Goal: Information Seeking & Learning: Learn about a topic

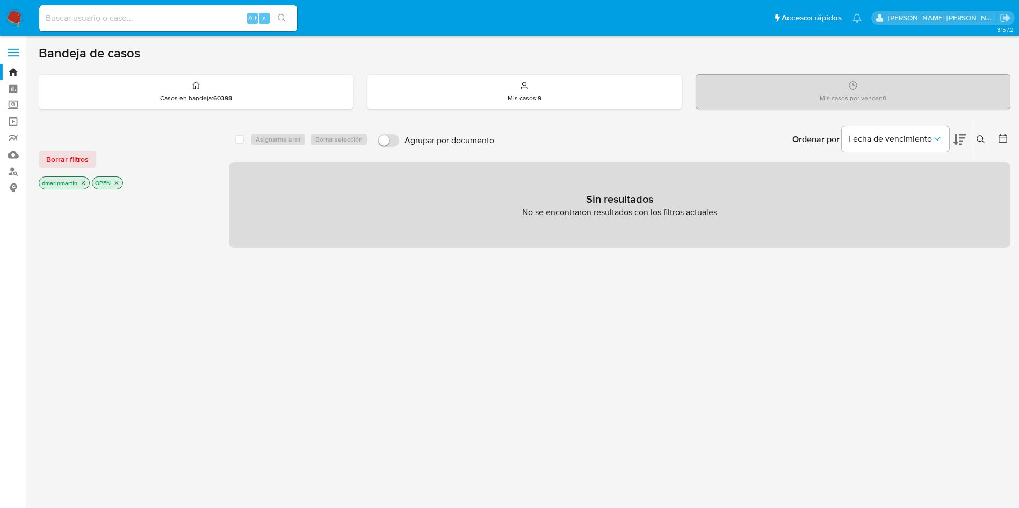
click at [157, 25] on div "Alt s" at bounding box center [168, 18] width 258 height 26
click at [155, 24] on input at bounding box center [168, 18] width 258 height 14
paste input "206723364"
type input "206723364"
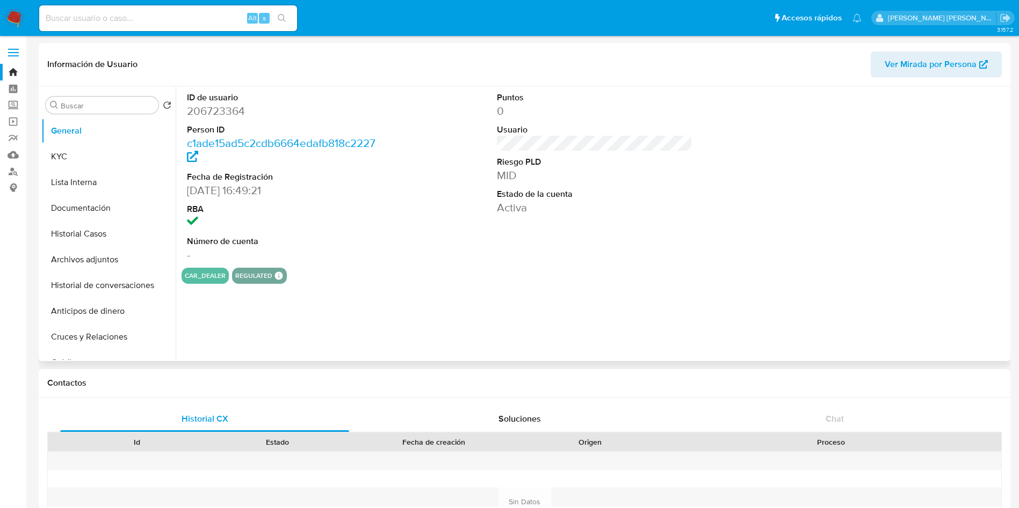
select select "10"
click at [87, 159] on button "KYC" at bounding box center [104, 157] width 126 height 26
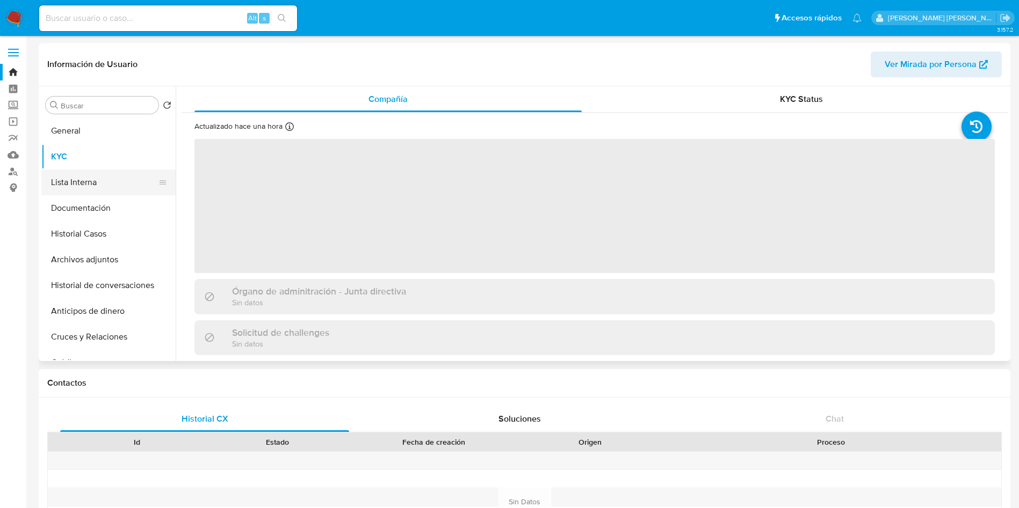
click at [106, 181] on button "Lista Interna" at bounding box center [104, 183] width 126 height 26
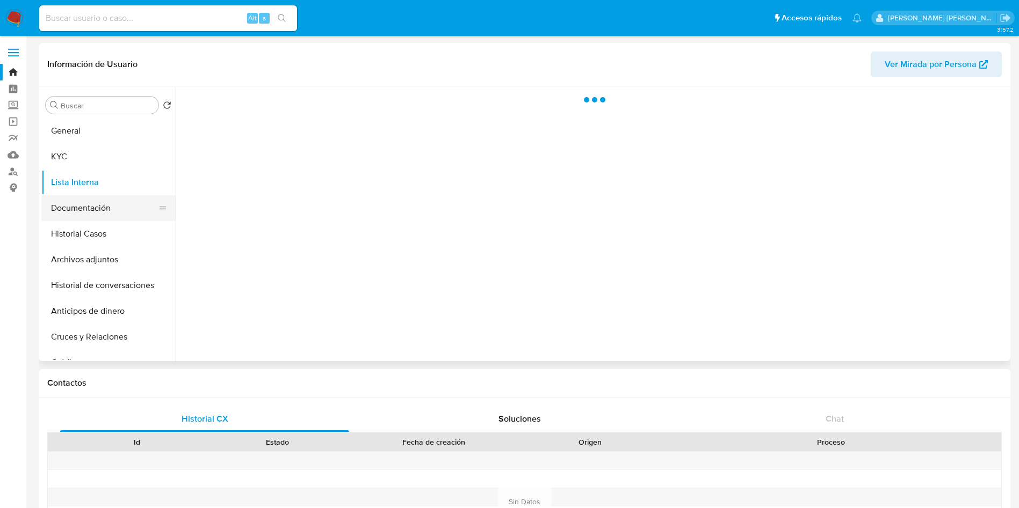
click at [108, 212] on button "Documentación" at bounding box center [104, 208] width 126 height 26
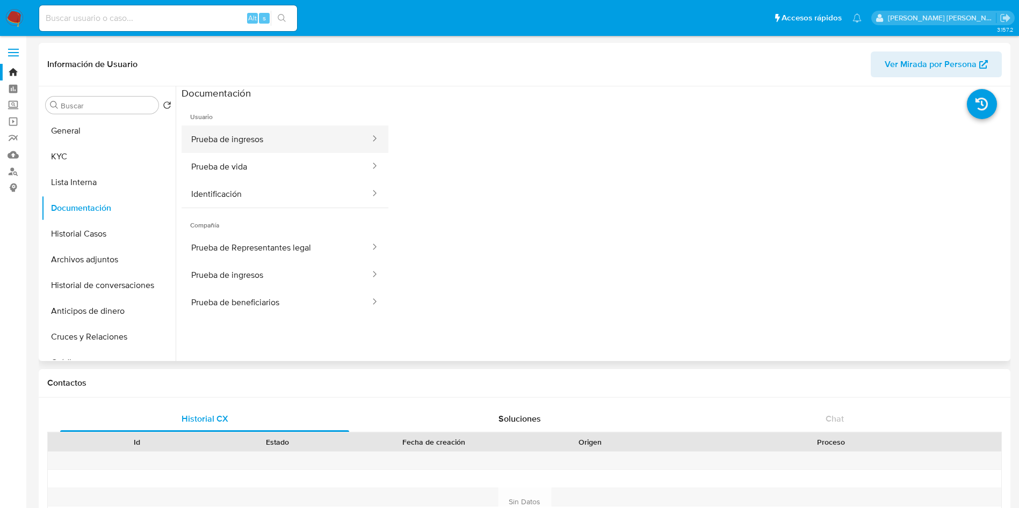
click at [280, 136] on button "Prueba de ingresos" at bounding box center [276, 139] width 190 height 27
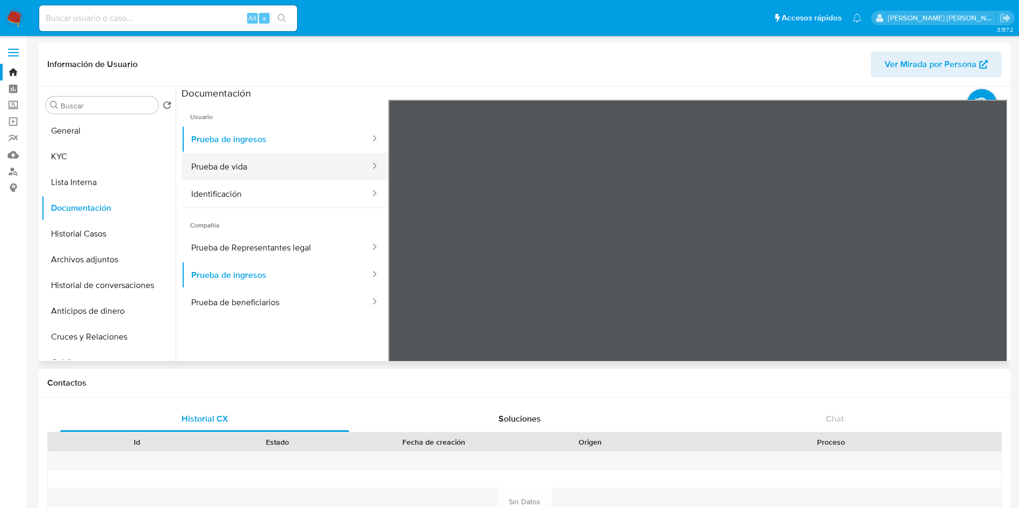
click at [299, 179] on button "Prueba de vida" at bounding box center [276, 166] width 190 height 27
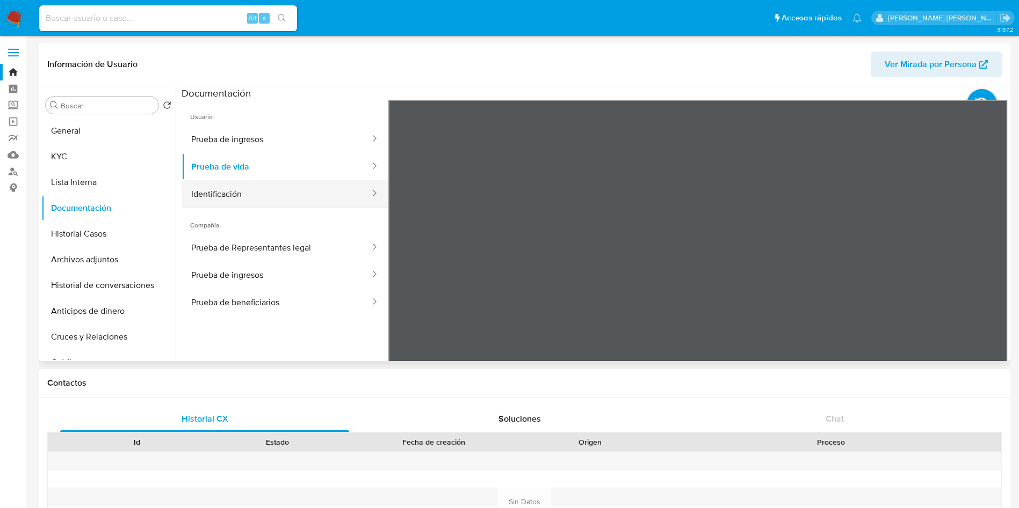
click at [275, 188] on button "Identificación" at bounding box center [276, 193] width 190 height 27
click at [254, 250] on button "Prueba de Representantes legal" at bounding box center [276, 247] width 190 height 27
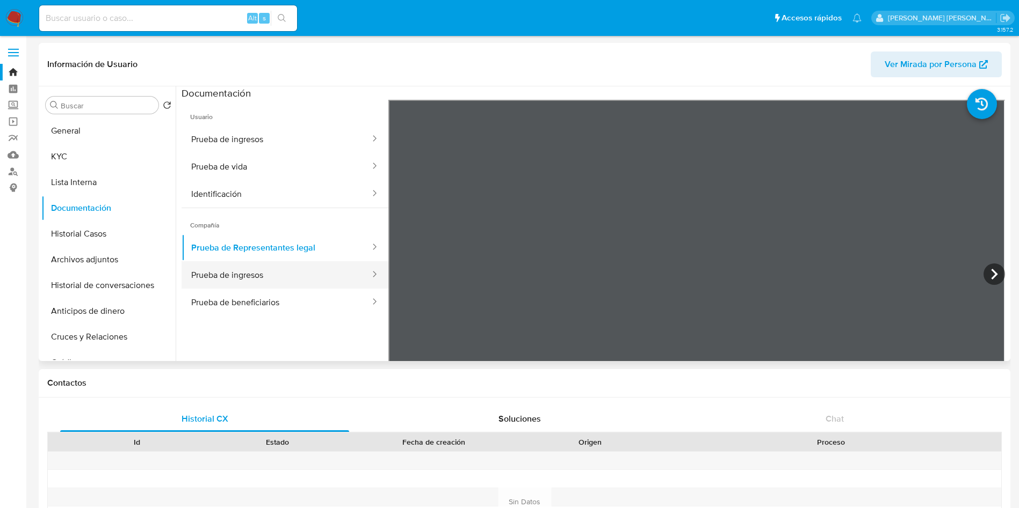
click at [250, 270] on button "Prueba de ingresos" at bounding box center [276, 274] width 190 height 27
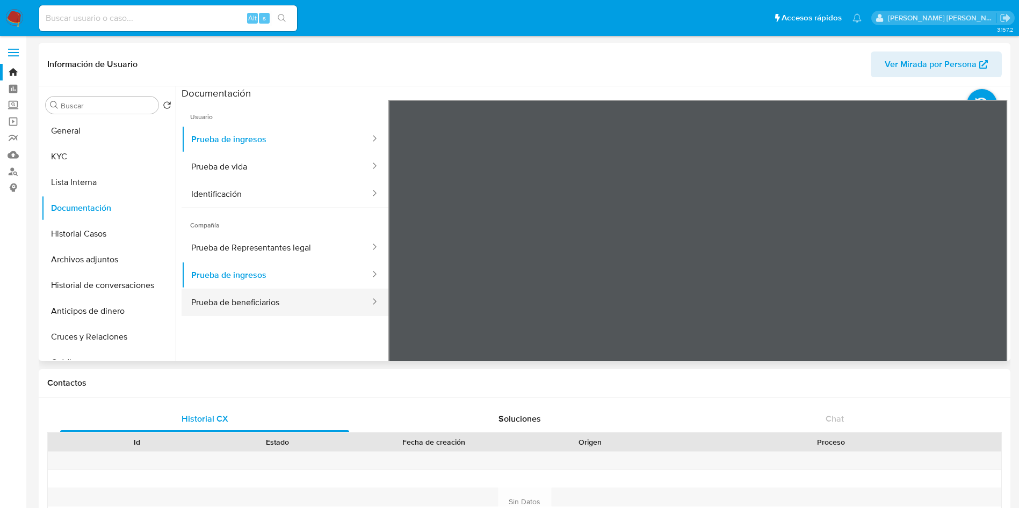
click at [266, 296] on button "Prueba de beneficiarios" at bounding box center [276, 302] width 190 height 27
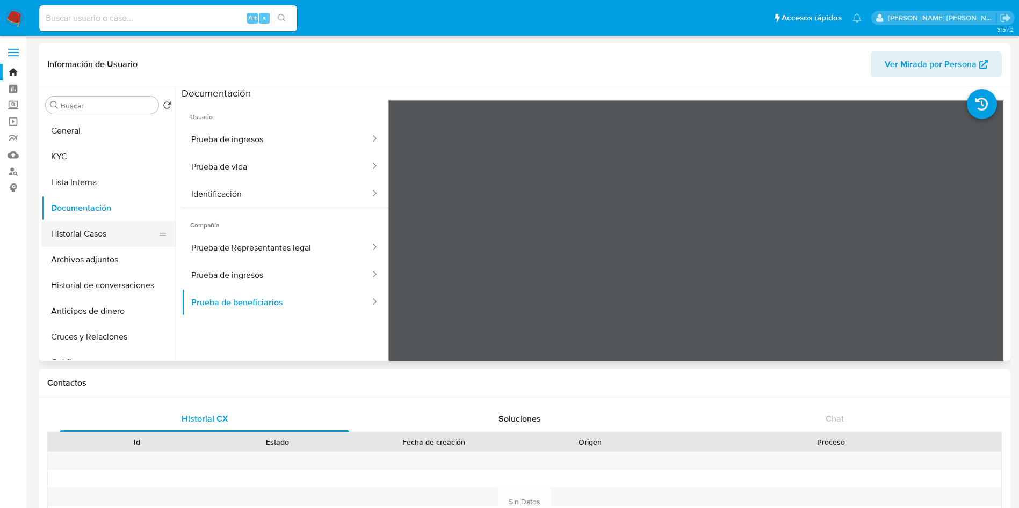
click at [63, 231] on button "Historial Casos" at bounding box center [104, 234] width 126 height 26
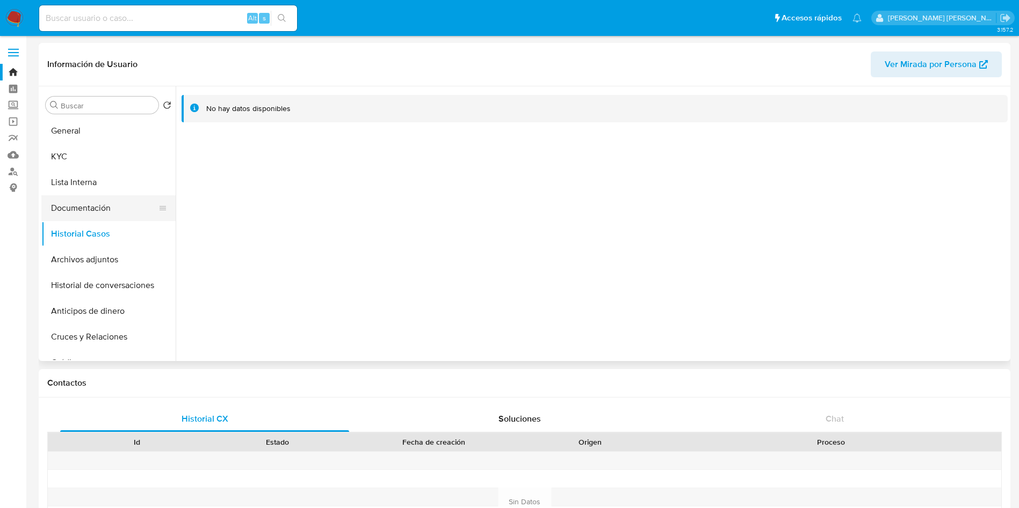
click at [87, 214] on button "Documentación" at bounding box center [104, 208] width 126 height 26
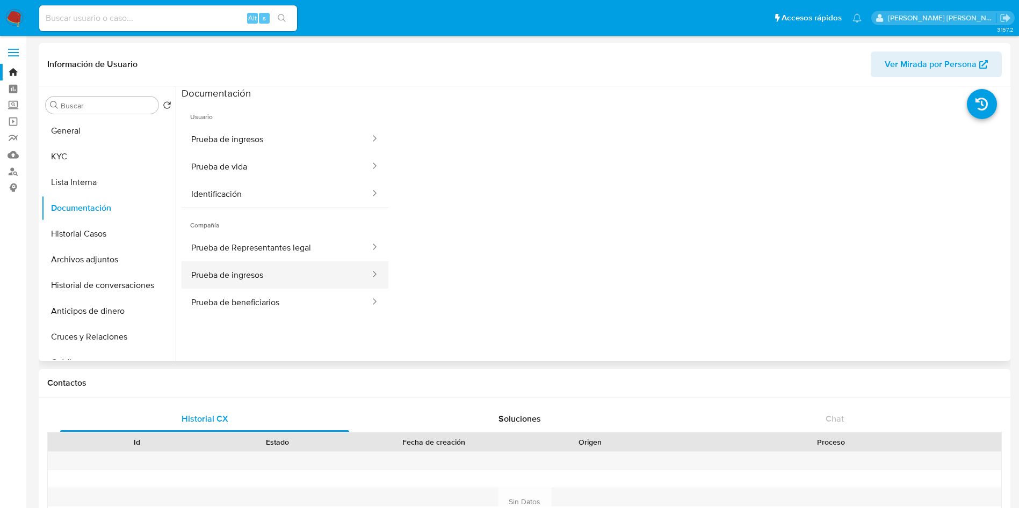
click at [266, 277] on button "Prueba de ingresos" at bounding box center [276, 274] width 190 height 27
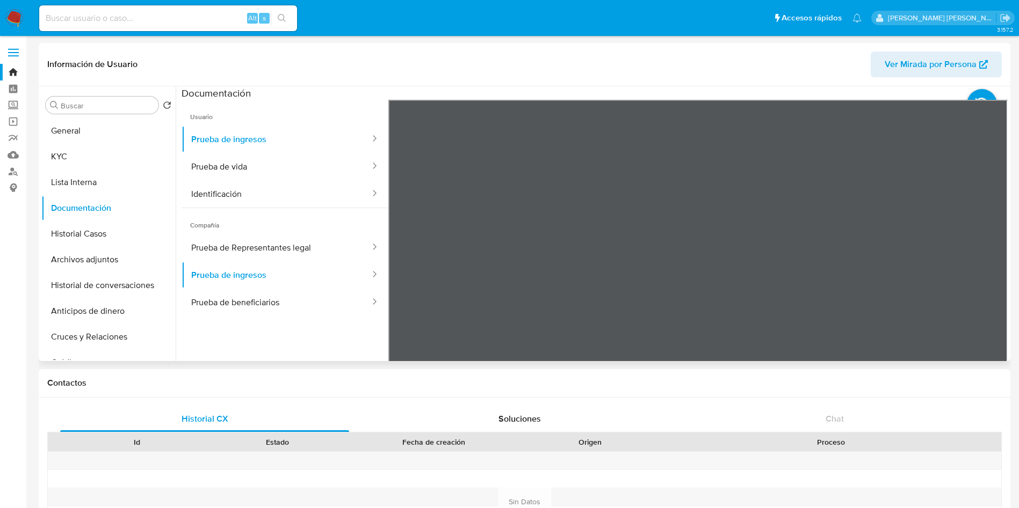
click at [960, 61] on span "Ver Mirada por Persona" at bounding box center [930, 65] width 92 height 26
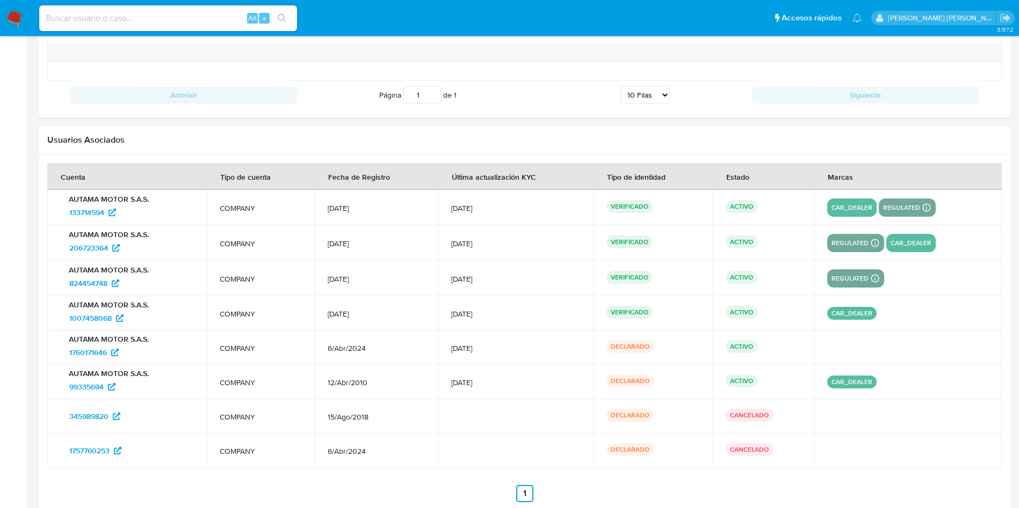
scroll to position [1111, 0]
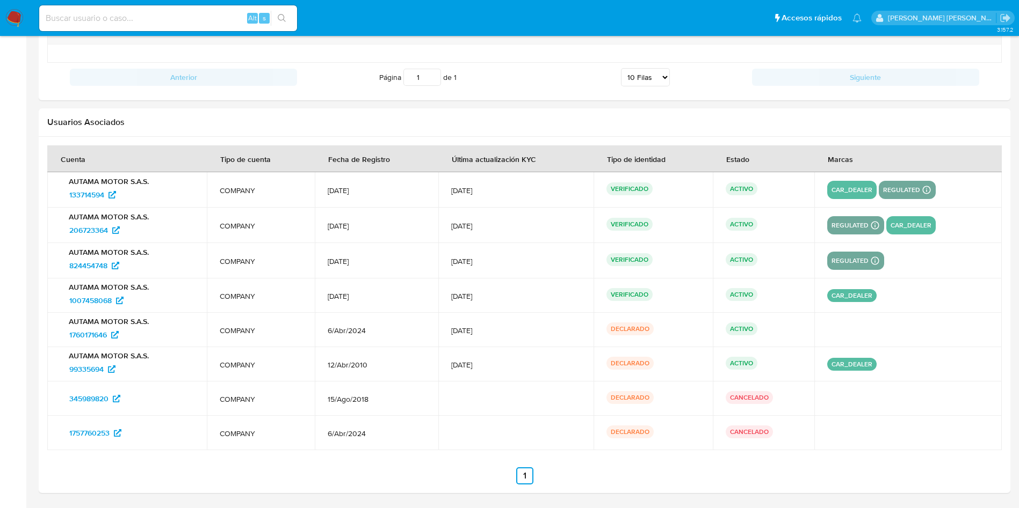
click at [251, 391] on td "COMPANY" at bounding box center [261, 399] width 108 height 34
click at [91, 231] on span "206723364" at bounding box center [88, 230] width 39 height 17
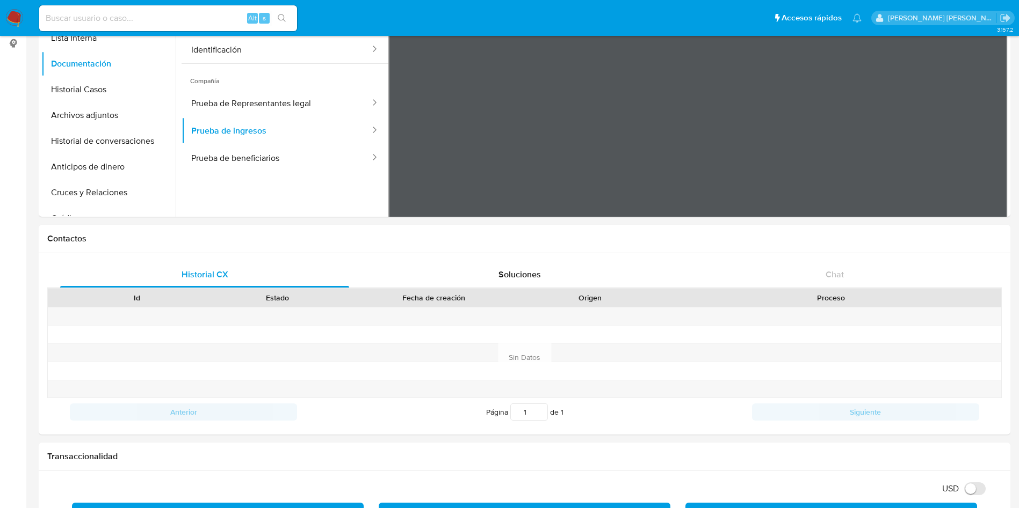
scroll to position [0, 0]
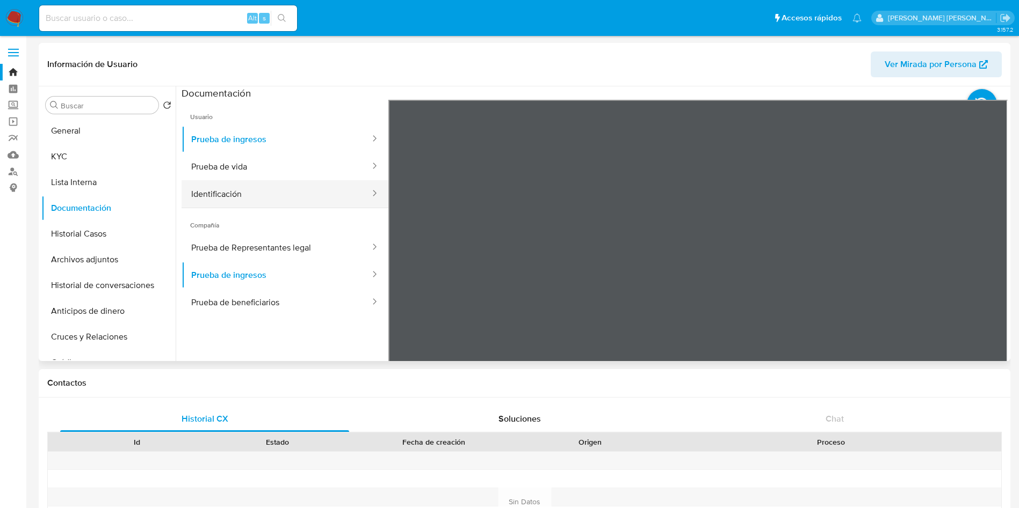
click at [279, 193] on button "Identificación" at bounding box center [276, 193] width 190 height 27
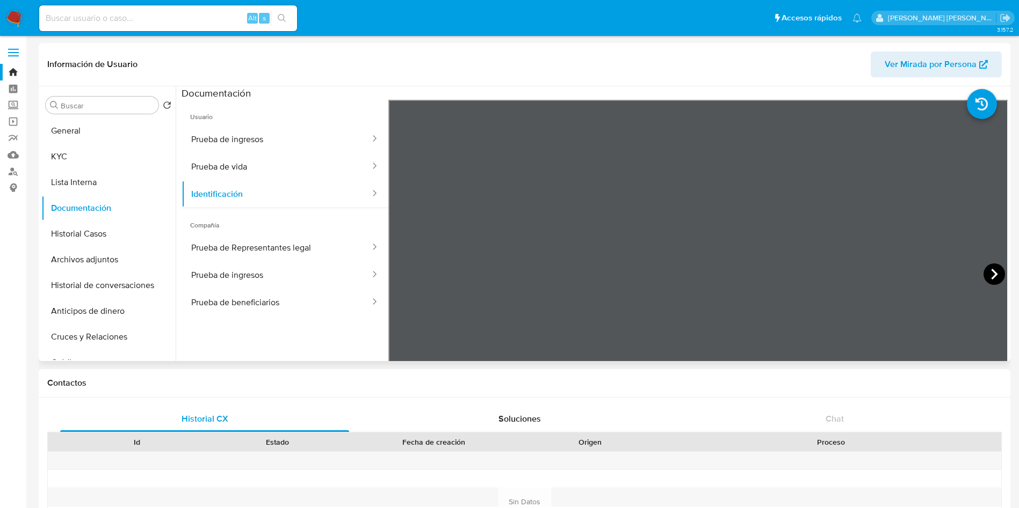
click at [987, 280] on icon at bounding box center [993, 274] width 21 height 21
click at [394, 275] on icon at bounding box center [401, 274] width 21 height 21
click at [205, 4] on div "Alt s" at bounding box center [168, 18] width 258 height 30
click at [201, 10] on div "Alt s" at bounding box center [168, 18] width 258 height 26
click at [139, 32] on div "Alt s" at bounding box center [168, 18] width 258 height 30
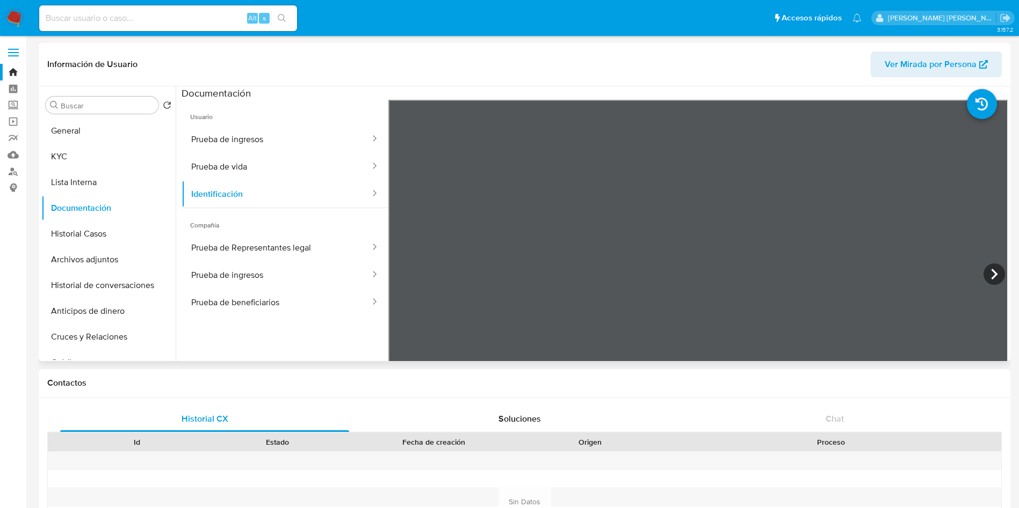
click at [134, 25] on div "Alt s" at bounding box center [168, 18] width 258 height 26
click at [124, 9] on div "Alt s" at bounding box center [168, 18] width 258 height 26
click at [83, 21] on input at bounding box center [168, 18] width 258 height 14
paste input "2654307477"
type input "2654307477"
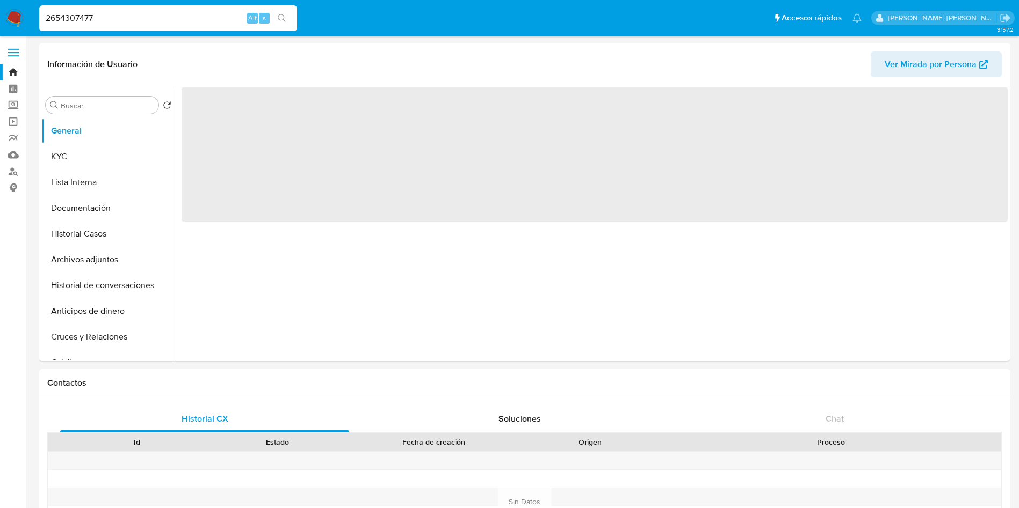
select select "10"
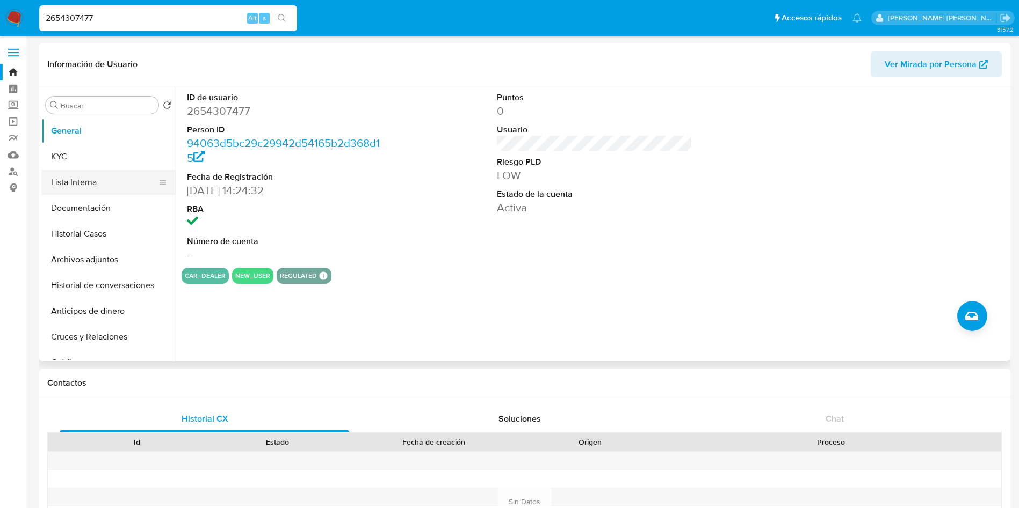
click at [83, 180] on button "Lista Interna" at bounding box center [104, 183] width 126 height 26
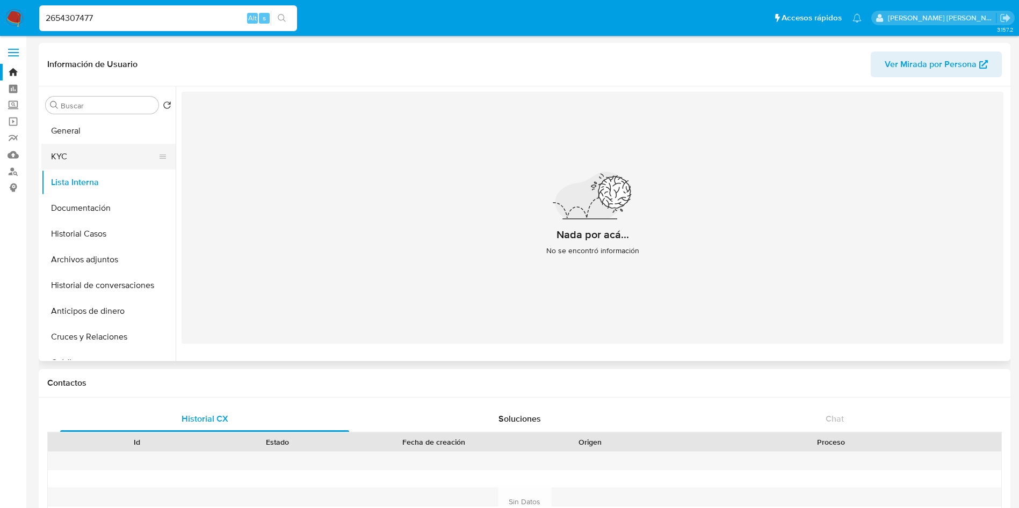
click at [91, 164] on button "KYC" at bounding box center [104, 157] width 126 height 26
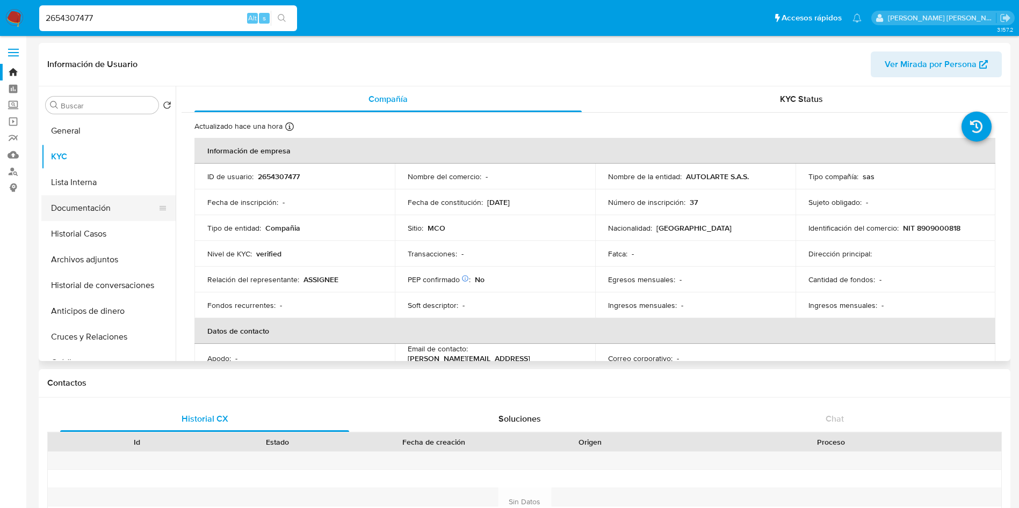
click at [101, 211] on button "Documentación" at bounding box center [104, 208] width 126 height 26
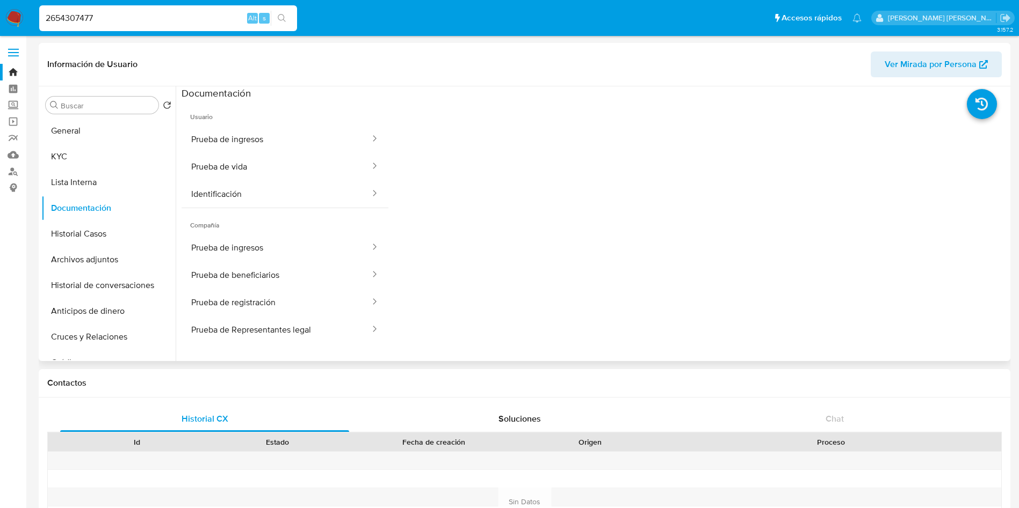
drag, startPoint x: 245, startPoint y: 167, endPoint x: 303, endPoint y: 110, distance: 81.6
click at [303, 110] on span "Usuario" at bounding box center [284, 113] width 207 height 26
click at [242, 164] on button "Prueba de vida" at bounding box center [276, 166] width 190 height 27
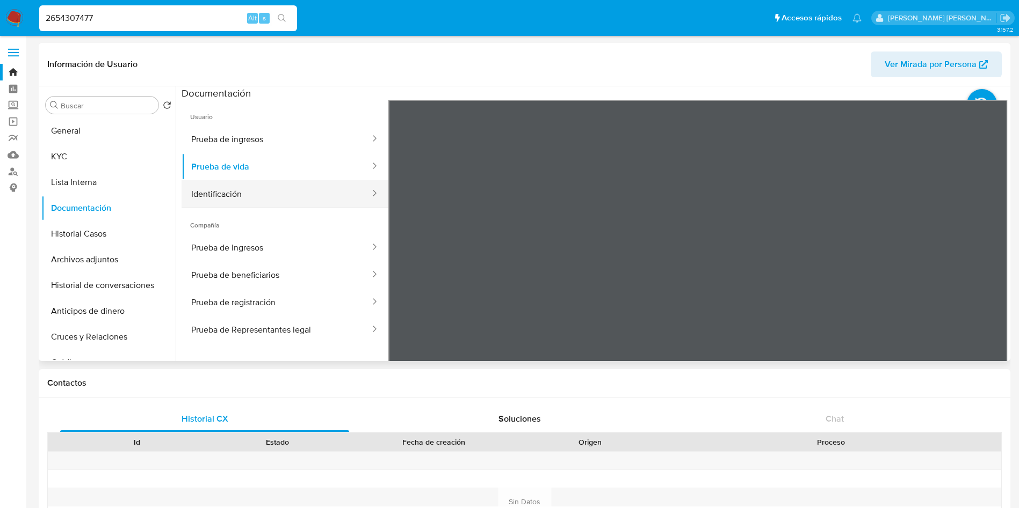
click at [280, 194] on button "Identificación" at bounding box center [276, 193] width 190 height 27
click at [992, 277] on icon at bounding box center [993, 274] width 21 height 21
click at [252, 256] on button "Prueba de ingresos" at bounding box center [276, 247] width 190 height 27
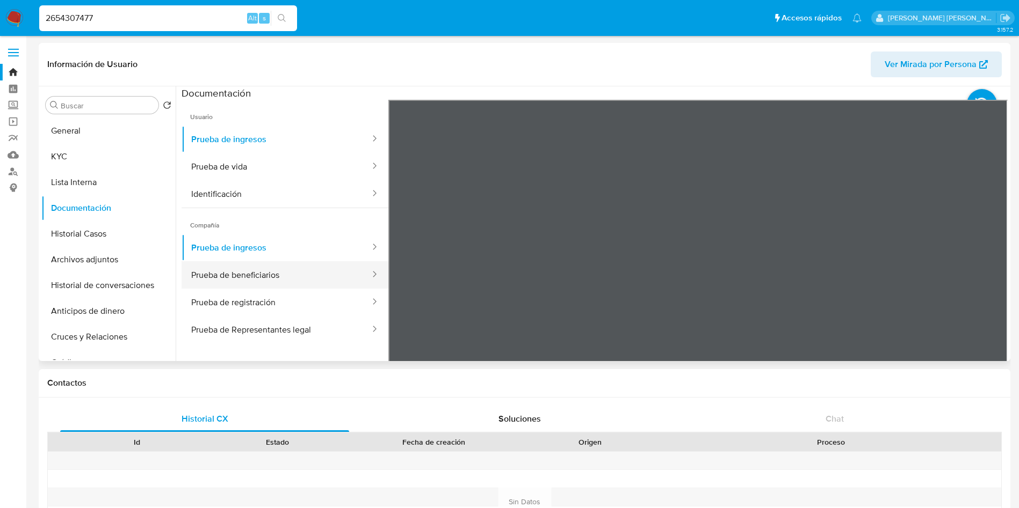
click at [292, 270] on button "Prueba de beneficiarios" at bounding box center [276, 274] width 190 height 27
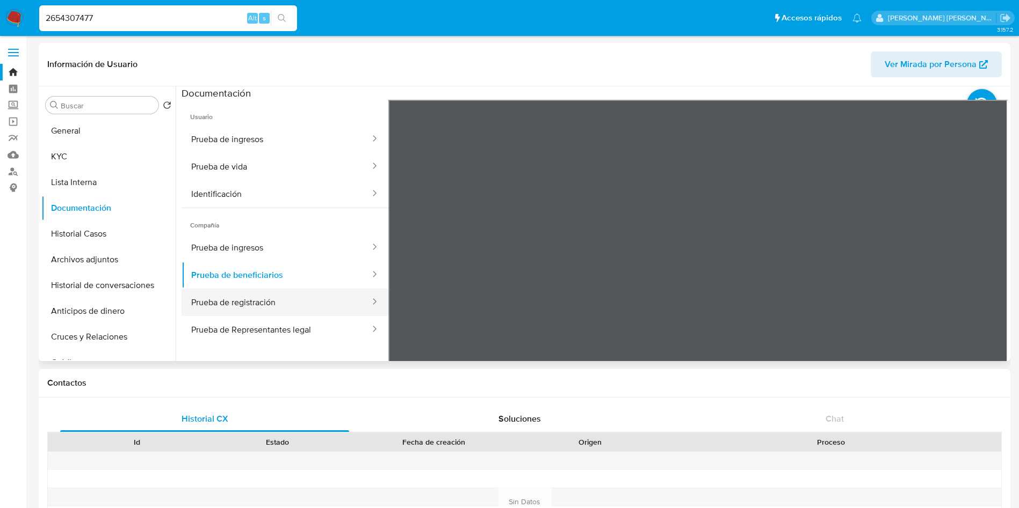
click at [300, 294] on button "Prueba de registración" at bounding box center [276, 302] width 190 height 27
click at [315, 330] on button "Prueba de Representantes legal" at bounding box center [276, 329] width 190 height 27
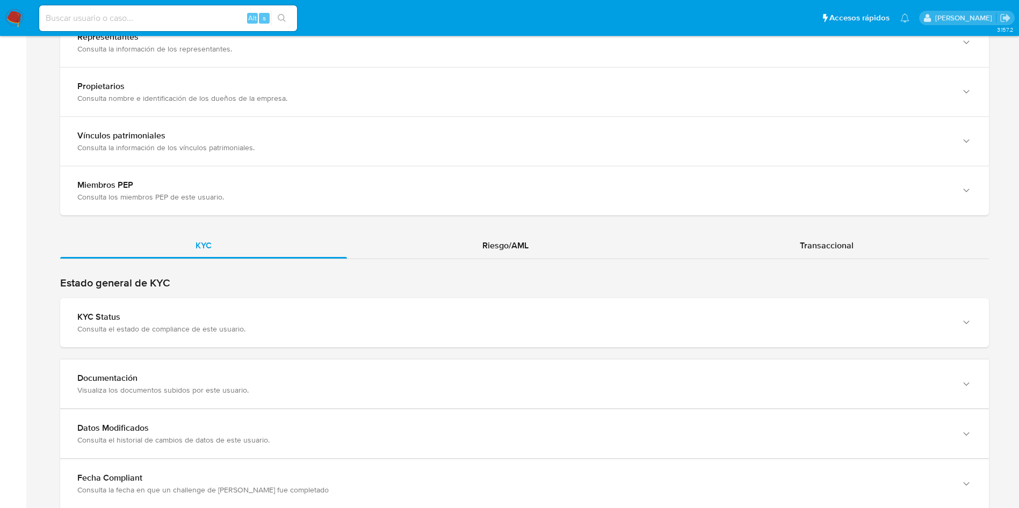
scroll to position [1035, 0]
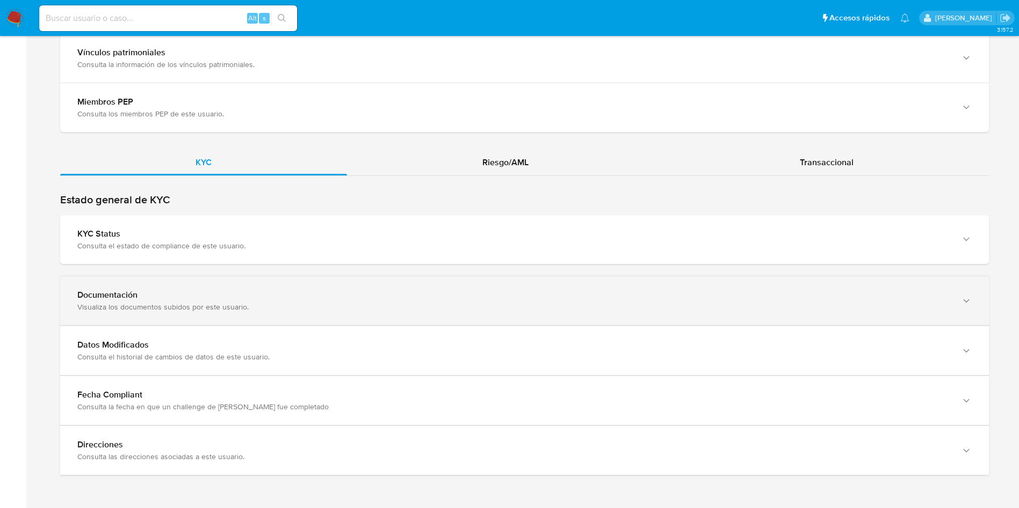
click at [299, 309] on div "Visualiza los documentos subidos por este usuario." at bounding box center [513, 307] width 872 height 10
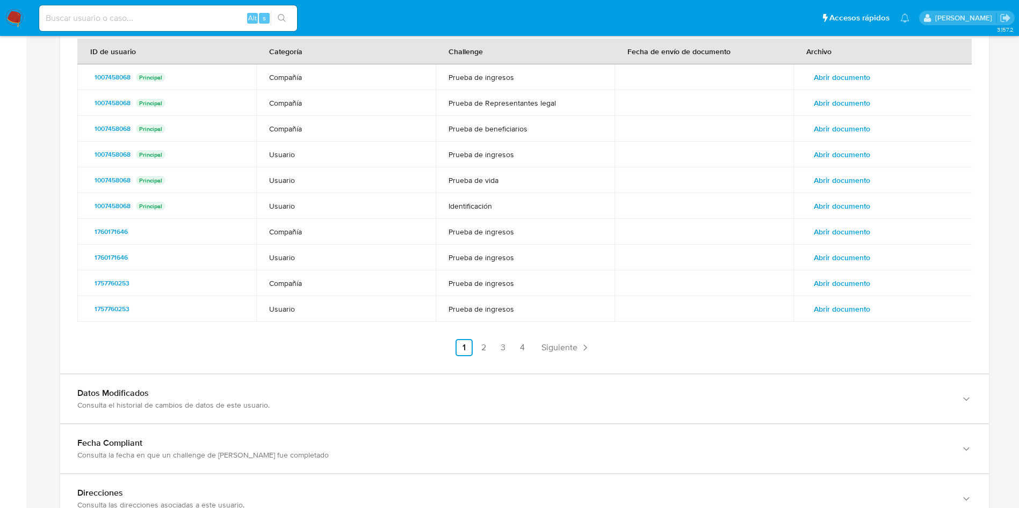
scroll to position [1325, 0]
click at [838, 77] on span "Abrir documento" at bounding box center [841, 76] width 56 height 15
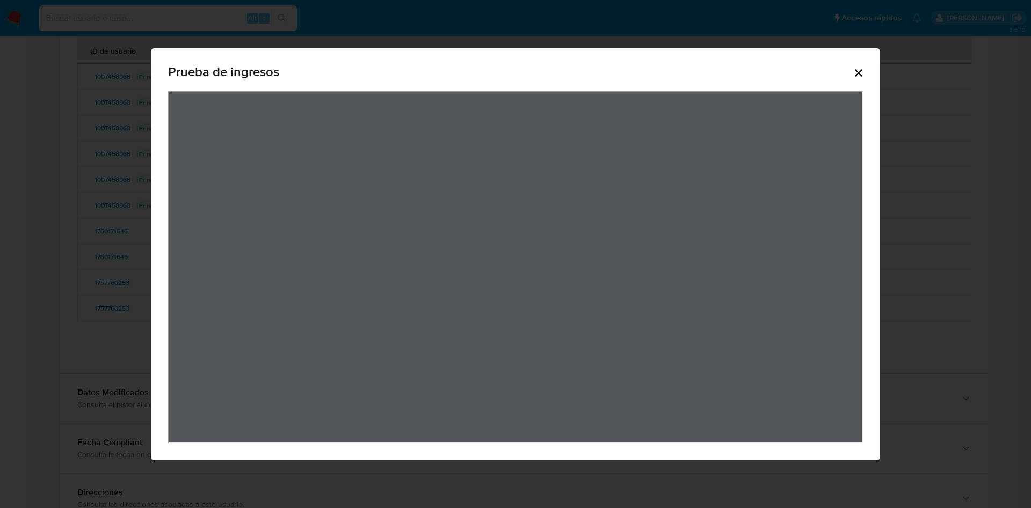
click at [876, 70] on div "Prueba de ingresos" at bounding box center [515, 254] width 729 height 412
click at [872, 76] on div "Prueba de ingresos" at bounding box center [515, 254] width 729 height 412
click at [862, 76] on icon "Cerrar" at bounding box center [859, 73] width 8 height 8
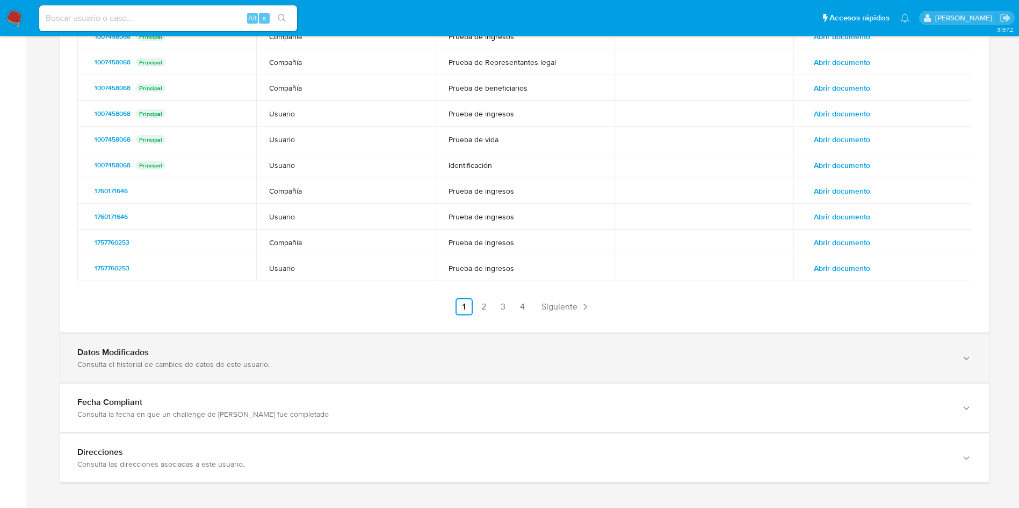
scroll to position [1364, 0]
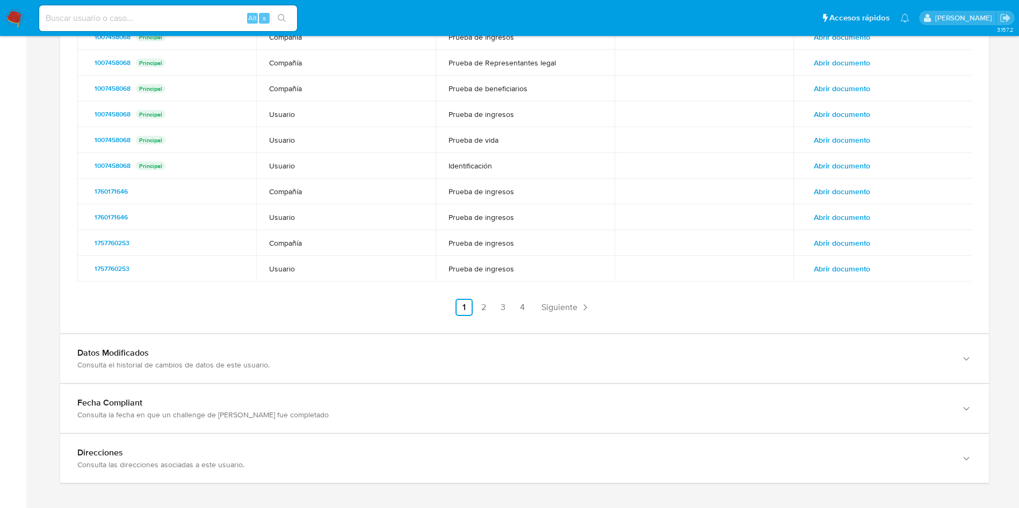
click at [862, 266] on span "Abrir documento" at bounding box center [841, 268] width 56 height 15
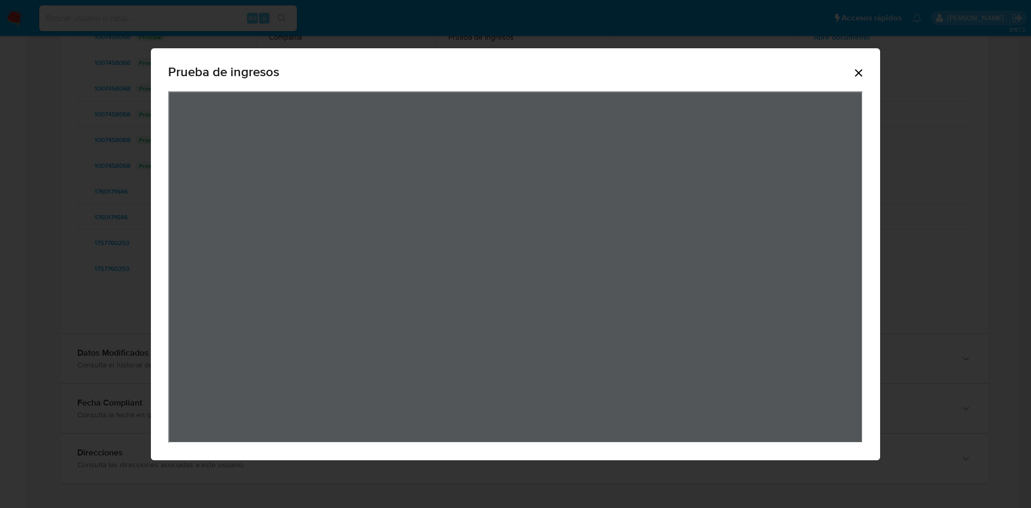
click at [862, 71] on icon "Cerrar" at bounding box center [859, 73] width 8 height 8
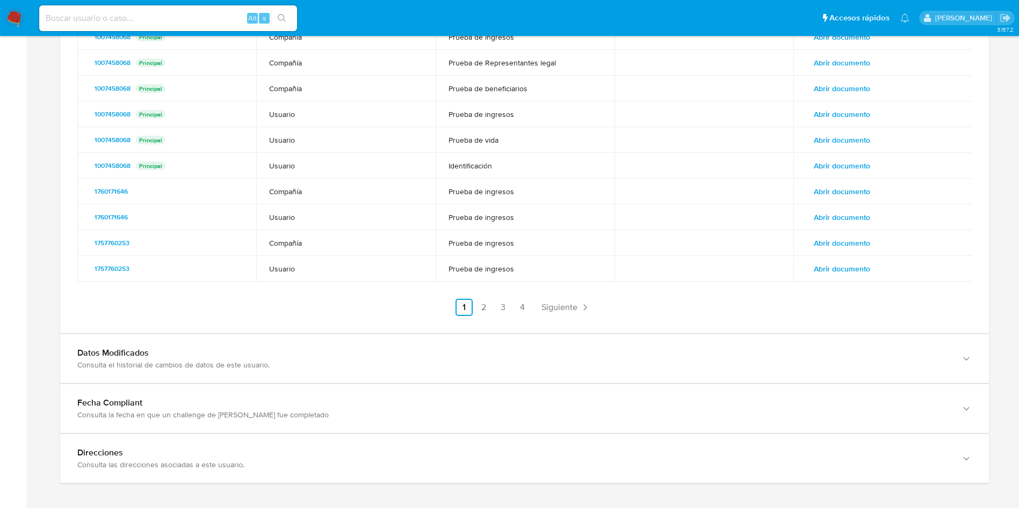
click at [832, 249] on span "Abrir documento" at bounding box center [841, 243] width 56 height 15
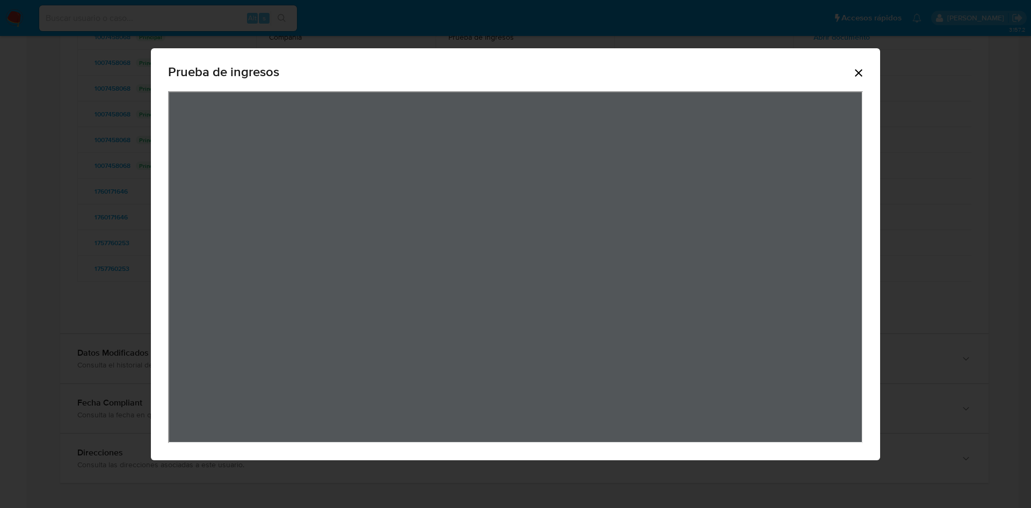
click at [861, 74] on icon "Cerrar" at bounding box center [858, 73] width 13 height 13
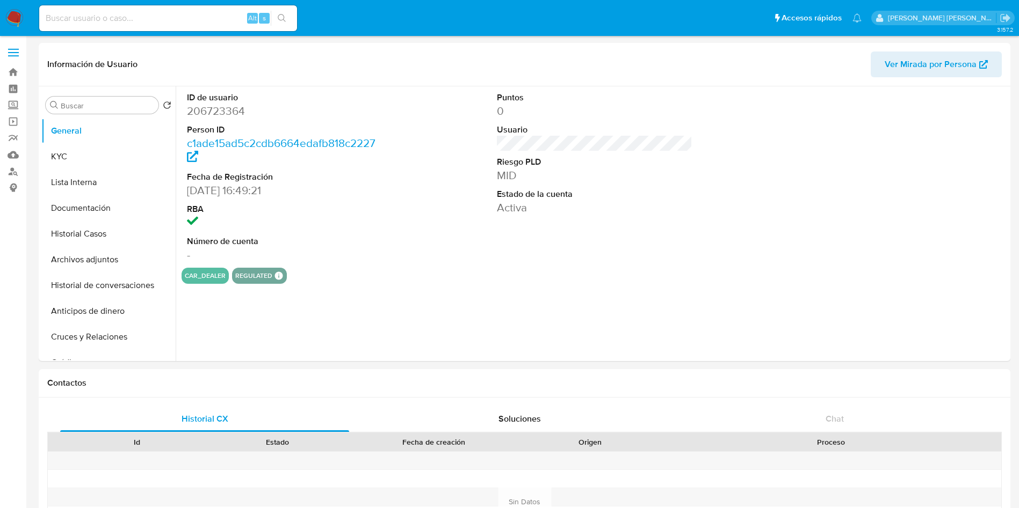
select select "10"
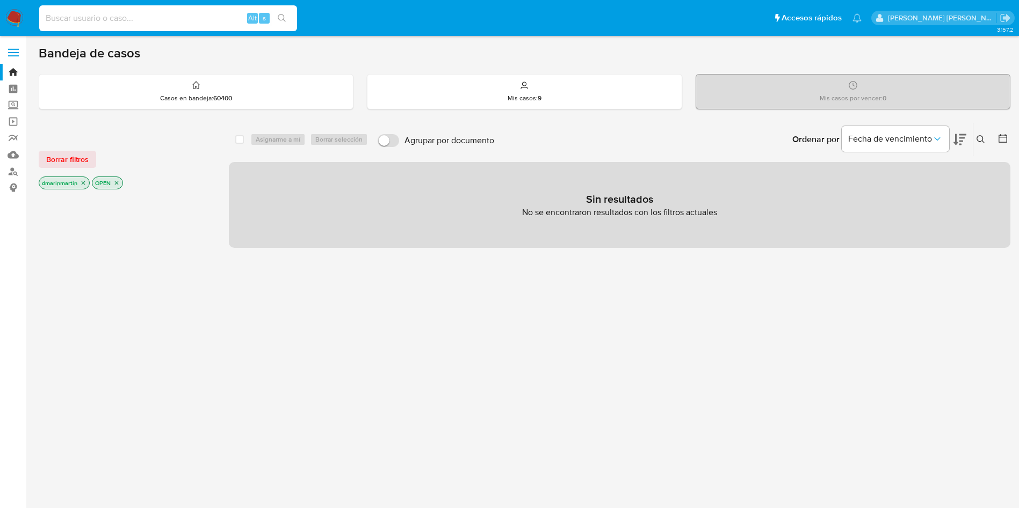
click at [145, 25] on input at bounding box center [168, 18] width 258 height 14
click at [125, 21] on input at bounding box center [168, 18] width 258 height 14
paste input "2654307477"
type input "2654307477"
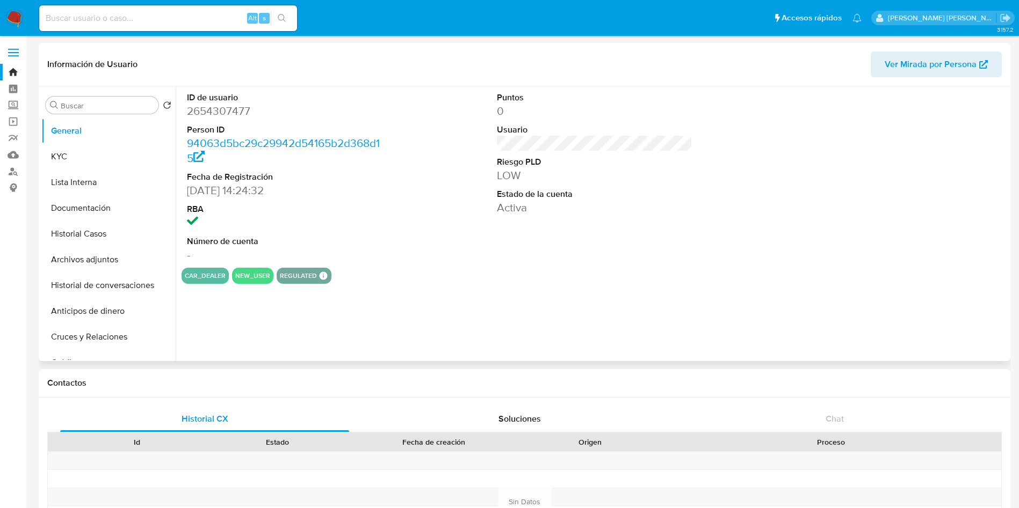
select select "10"
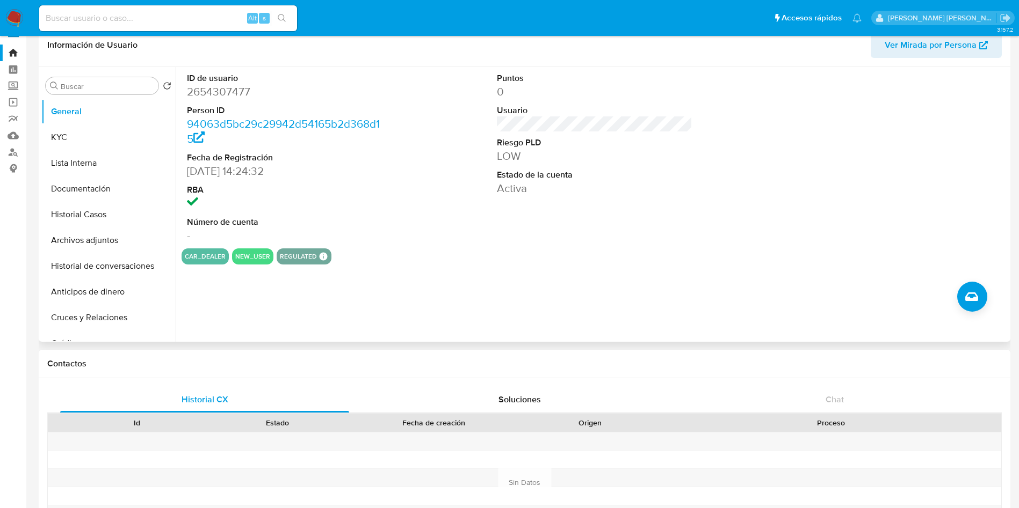
click at [555, 274] on div "ID de usuario 2654307477 Person ID 94063d5bc29c29942d54165b2d368d15 Fecha de Re…" at bounding box center [592, 204] width 832 height 275
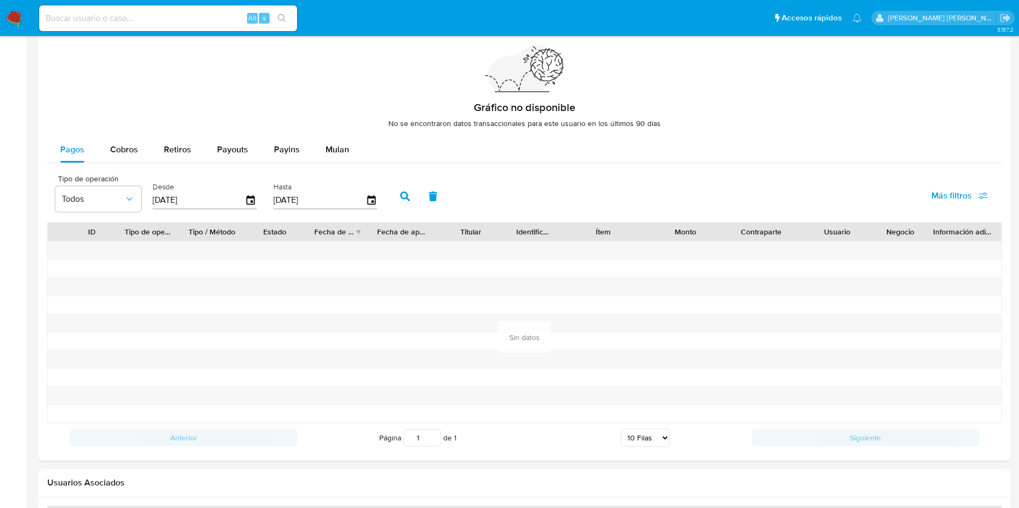
scroll to position [752, 0]
click at [123, 149] on span "Cobros" at bounding box center [124, 148] width 28 height 12
select select "10"
click at [178, 147] on span "Retiros" at bounding box center [177, 148] width 27 height 12
select select "10"
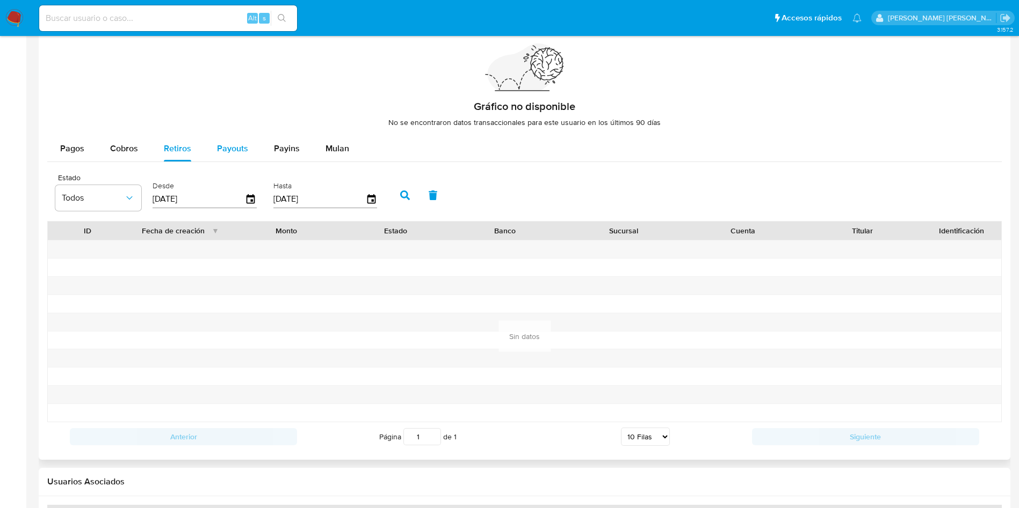
click at [234, 152] on span "Payouts" at bounding box center [232, 148] width 31 height 12
select select "10"
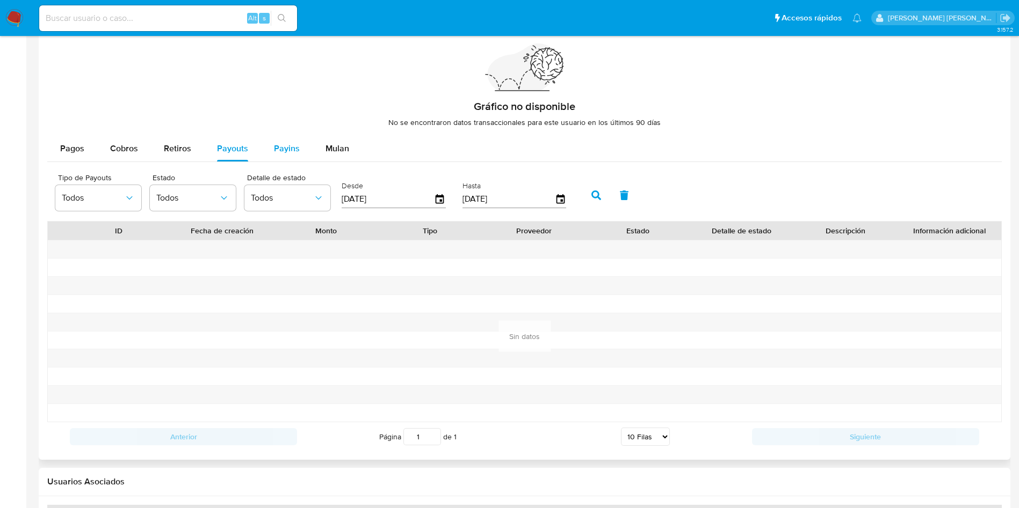
click at [295, 152] on span "Payins" at bounding box center [287, 148] width 26 height 12
select select "10"
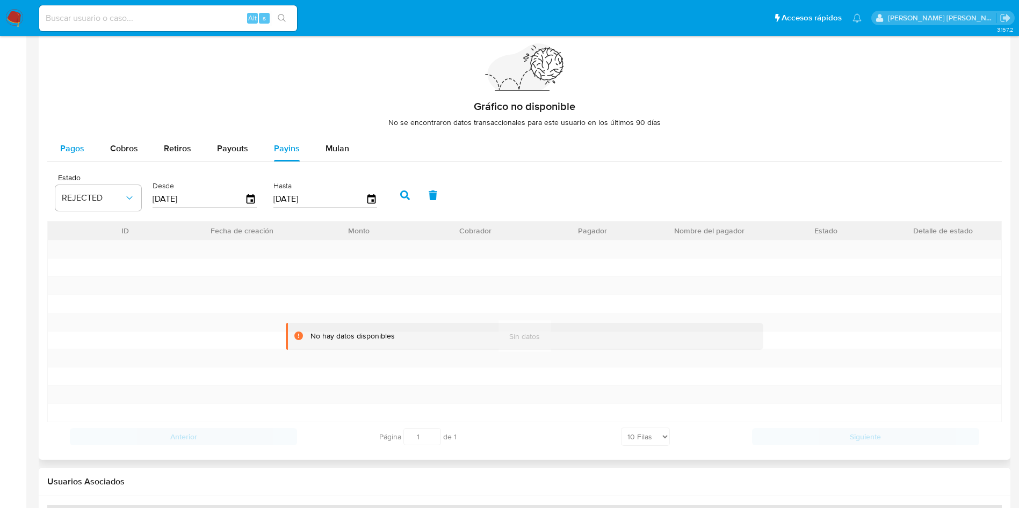
click at [70, 149] on span "Pagos" at bounding box center [72, 148] width 24 height 12
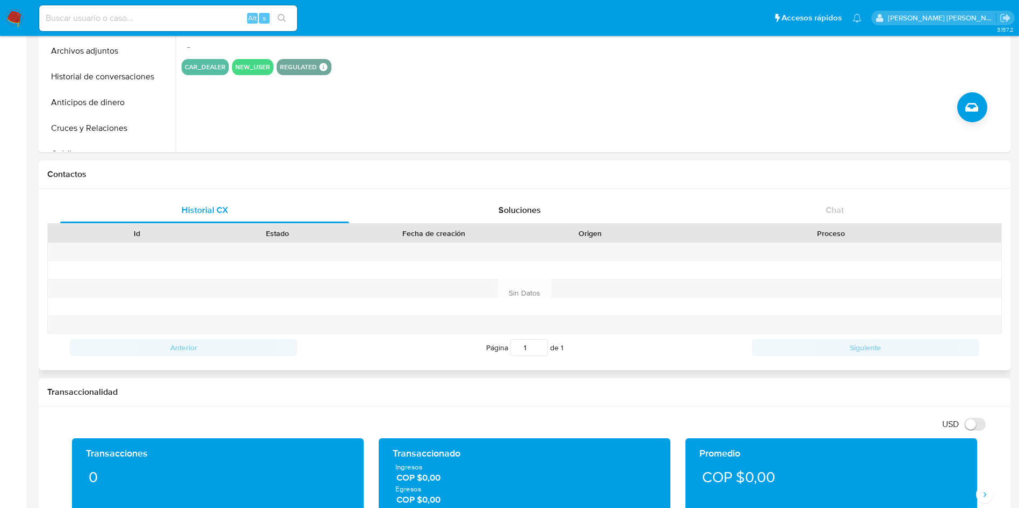
scroll to position [0, 0]
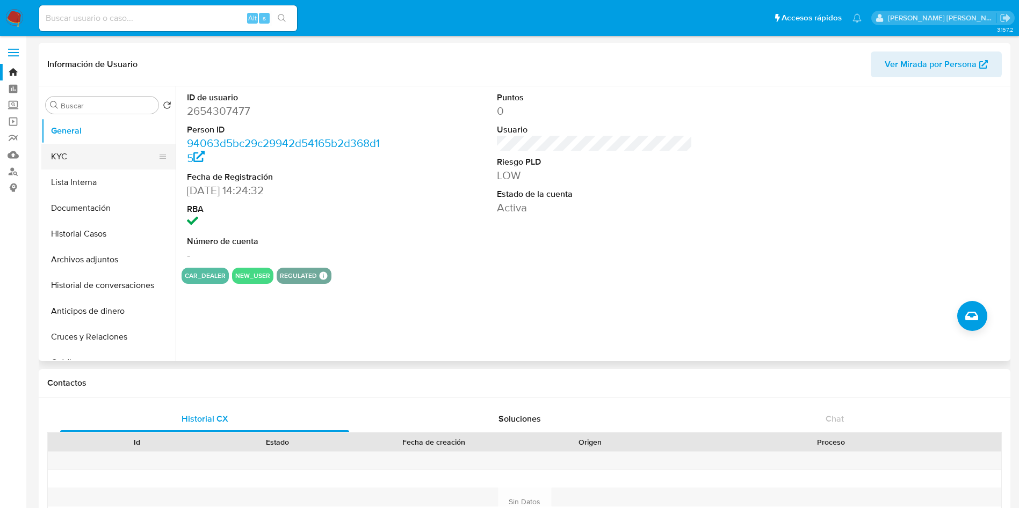
click at [97, 146] on button "KYC" at bounding box center [104, 157] width 126 height 26
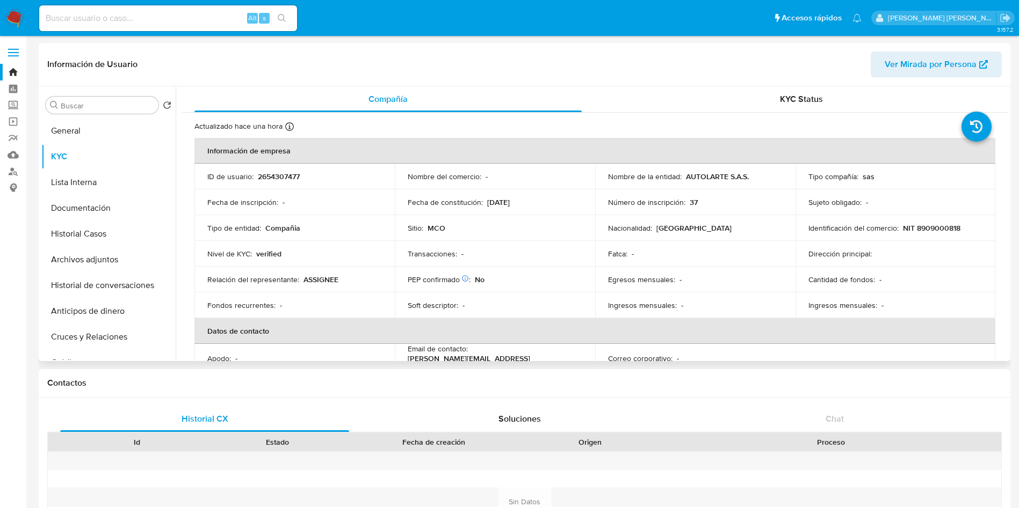
click at [526, 62] on header "Información de Usuario Ver Mirada por Persona" at bounding box center [524, 65] width 954 height 26
